Goal: Use online tool/utility: Utilize a website feature to perform a specific function

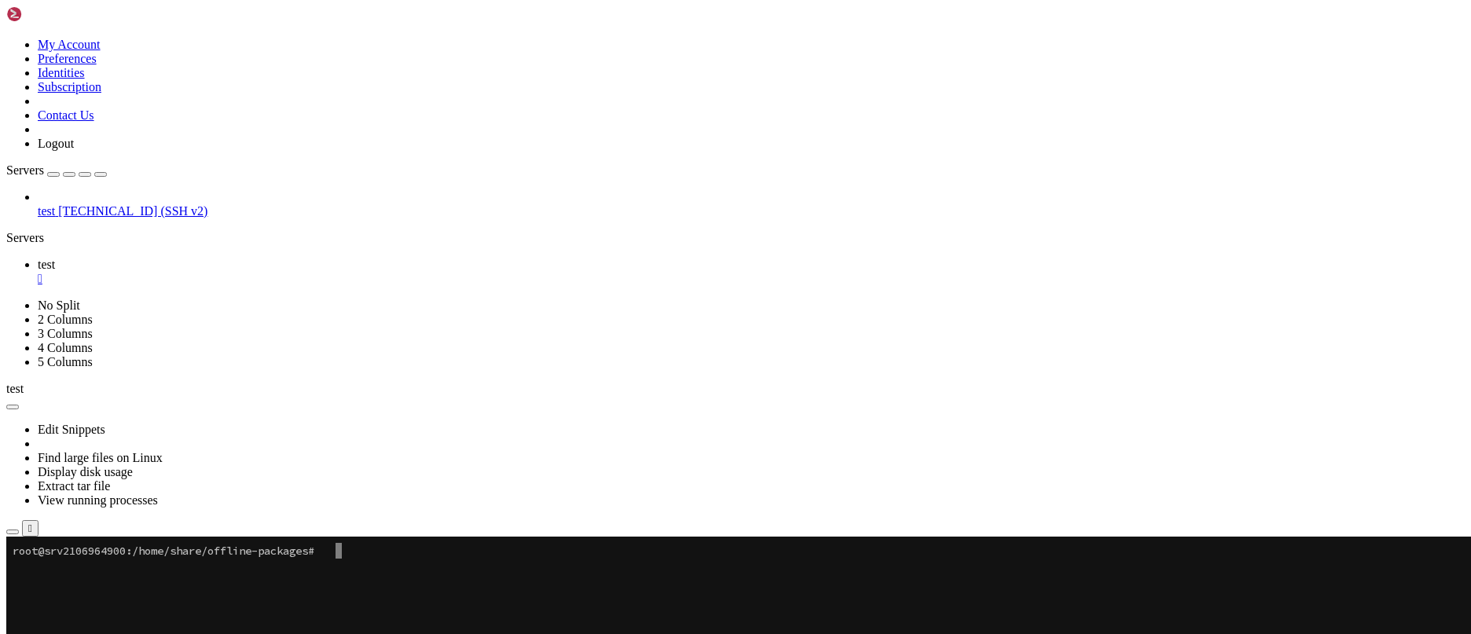
scroll to position [15, 2]
click at [347, 575] on x-row at bounding box center [643, 582] width 1261 height 16
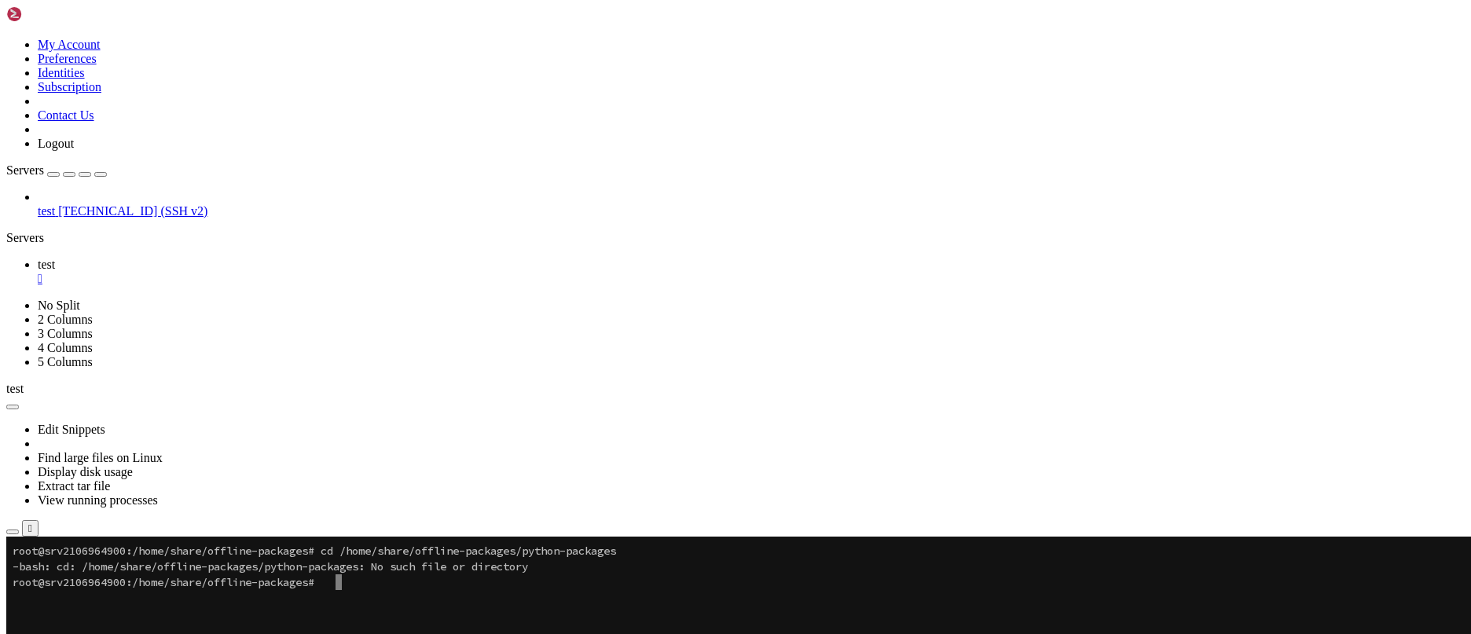
drag, startPoint x: 349, startPoint y: 587, endPoint x: 31, endPoint y: 560, distance: 319.4
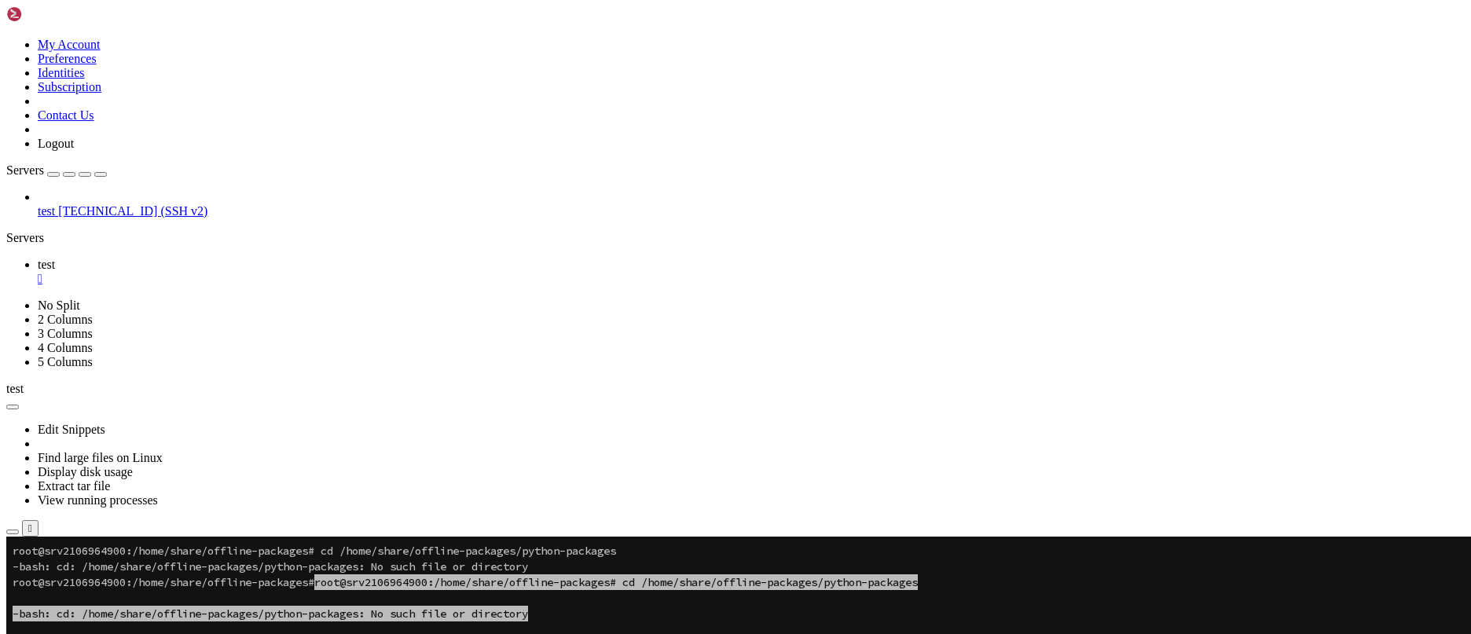
drag, startPoint x: 42, startPoint y: 556, endPoint x: 590, endPoint y: 752, distance: 581.9
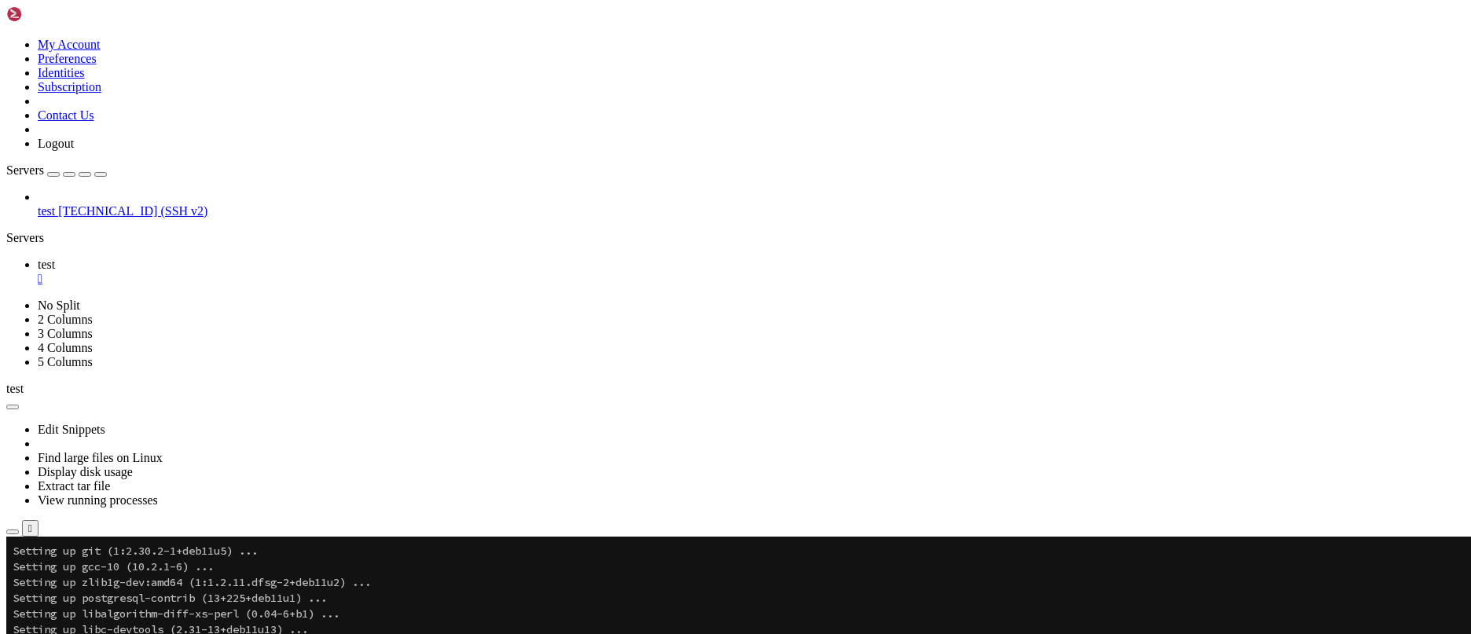
scroll to position [10248, 0]
click at [69, 583] on button "Reconnect" at bounding box center [37, 591] width 63 height 17
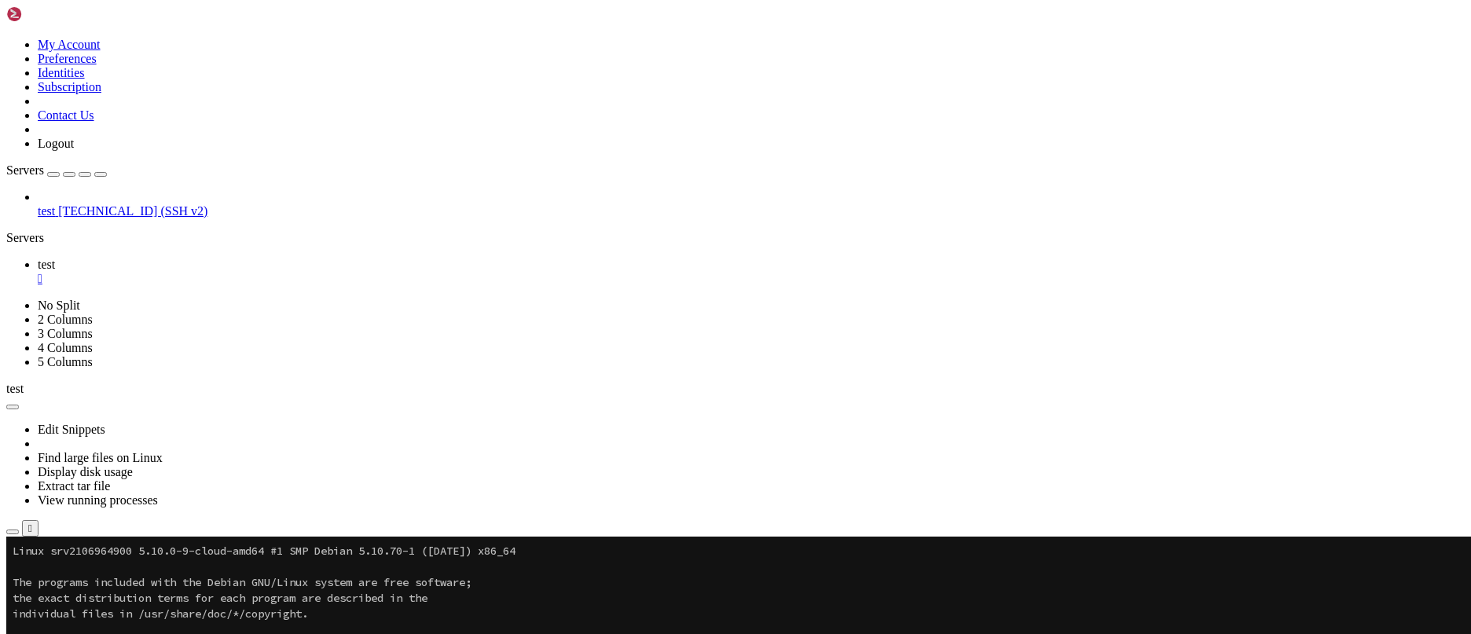
scroll to position [15, 2]
drag, startPoint x: 464, startPoint y: 842, endPoint x: 19, endPoint y: 714, distance: 463.9
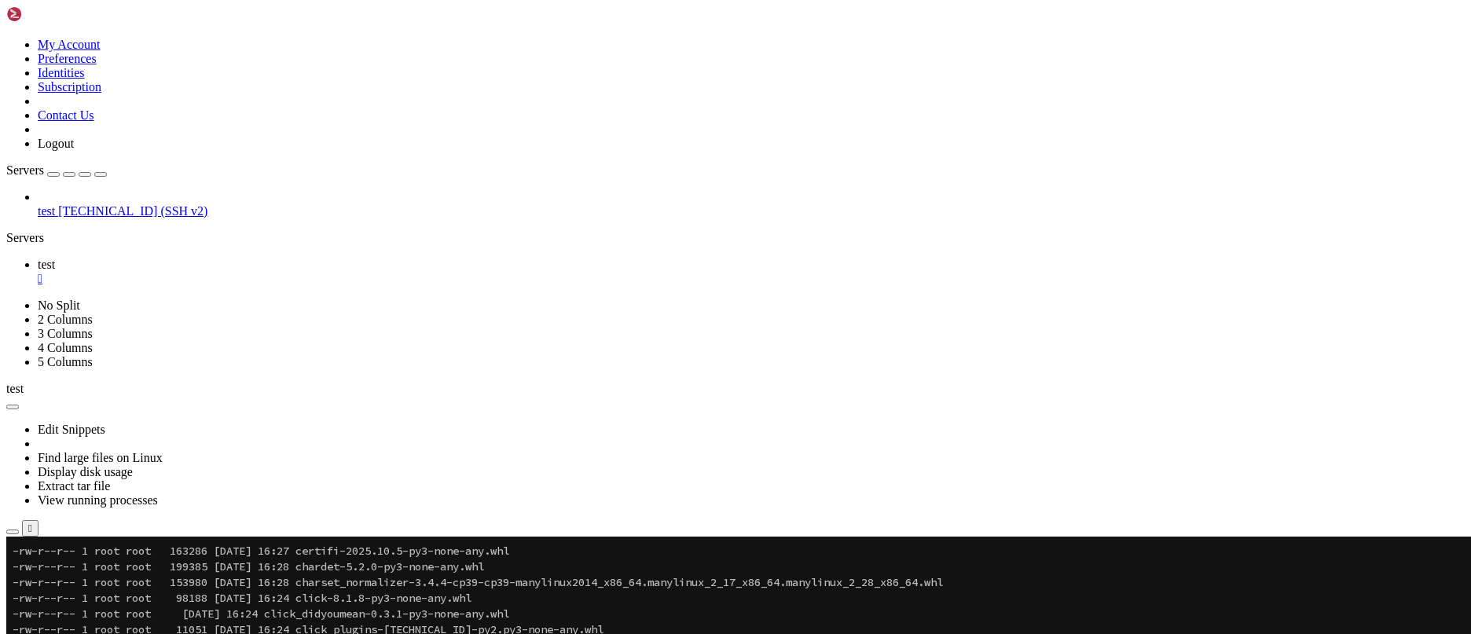
scroll to position [4637, 0]
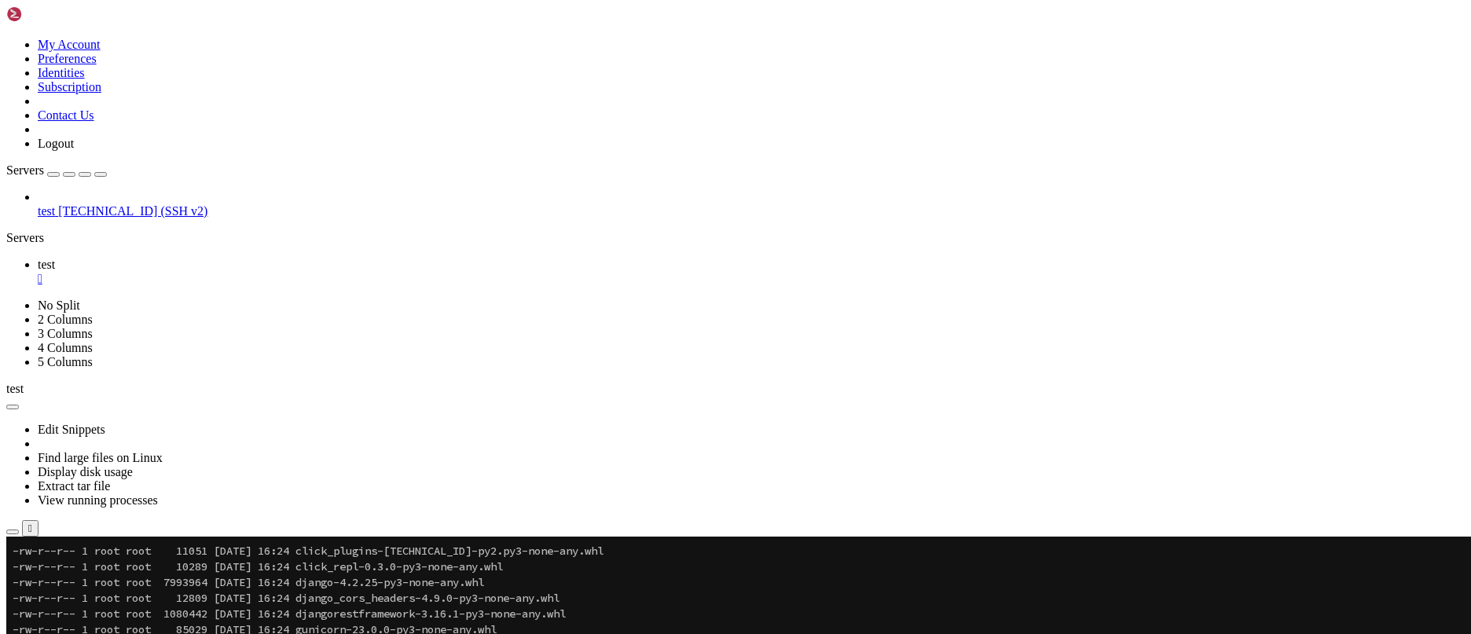
drag, startPoint x: 12, startPoint y: 803, endPoint x: 439, endPoint y: 1055, distance: 495.7
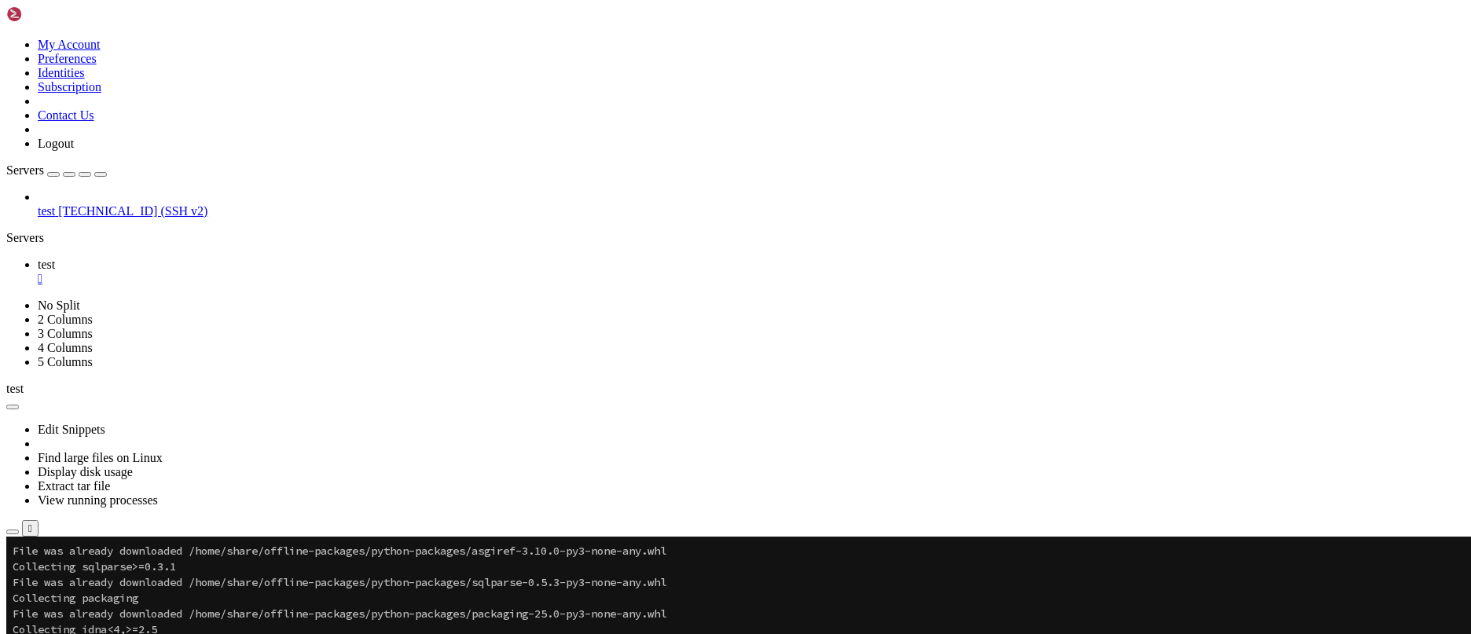
scroll to position [660, 0]
drag, startPoint x: 444, startPoint y: 1059, endPoint x: 20, endPoint y: 973, distance: 432.3
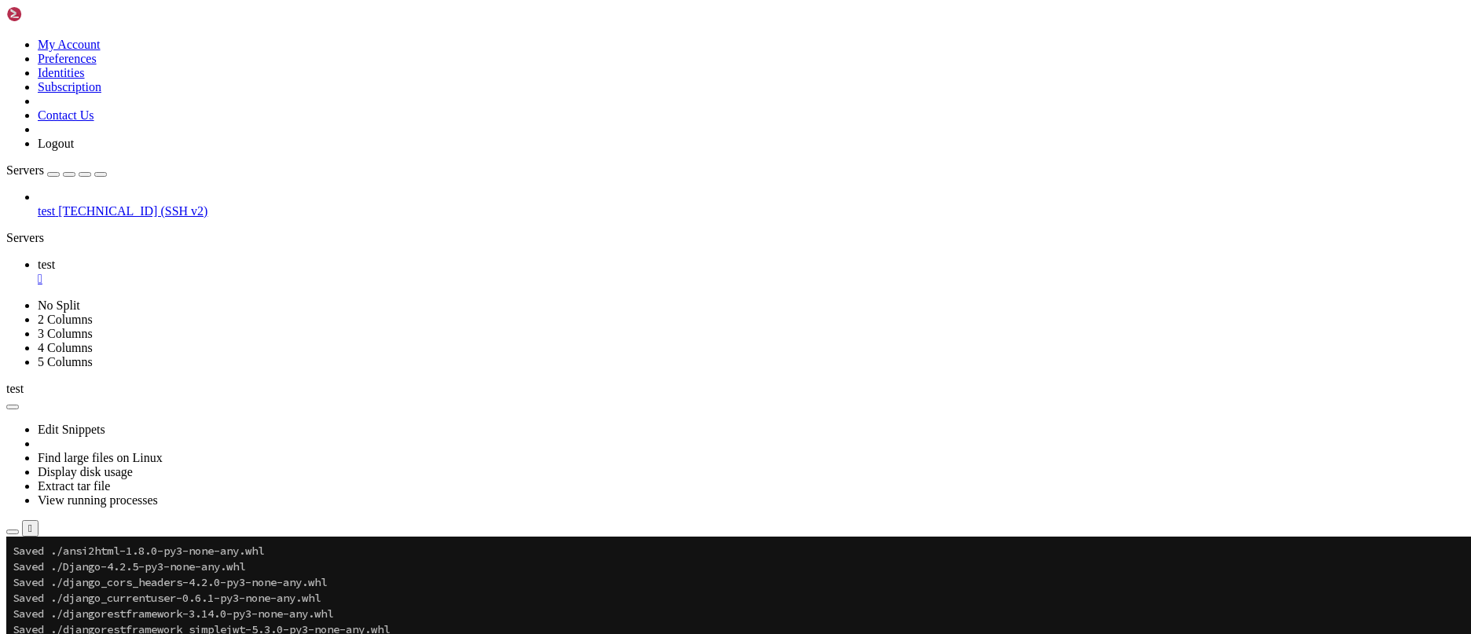
scroll to position [864, 0]
drag, startPoint x: 449, startPoint y: 1126, endPoint x: 29, endPoint y: 1038, distance: 428.8
drag, startPoint x: 259, startPoint y: 1054, endPoint x: 197, endPoint y: 1112, distance: 85.1
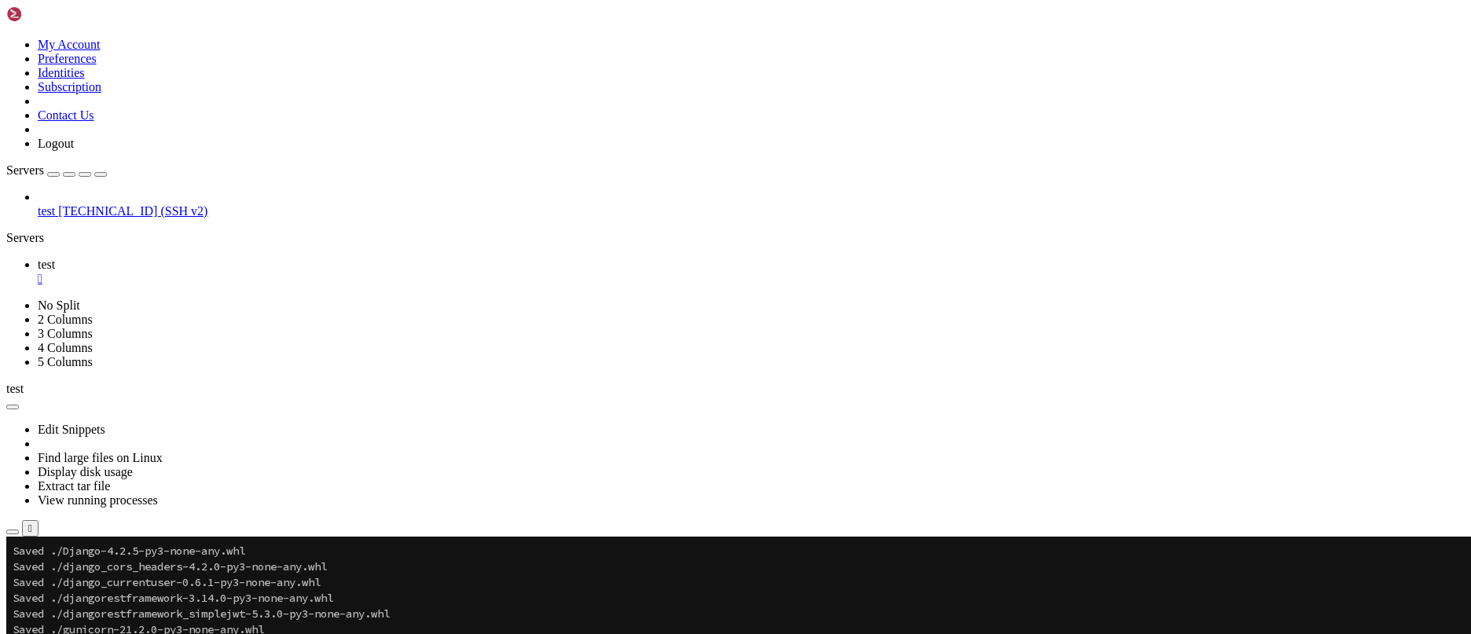
drag, startPoint x: 265, startPoint y: 1059, endPoint x: 36, endPoint y: 1043, distance: 229.3
drag, startPoint x: 247, startPoint y: 1052, endPoint x: 15, endPoint y: 1024, distance: 233.5
